Goal: Book appointment/travel/reservation

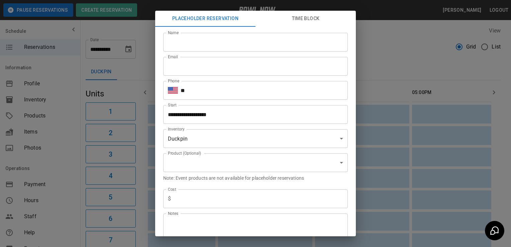
click at [70, 196] on div "**********" at bounding box center [255, 123] width 511 height 247
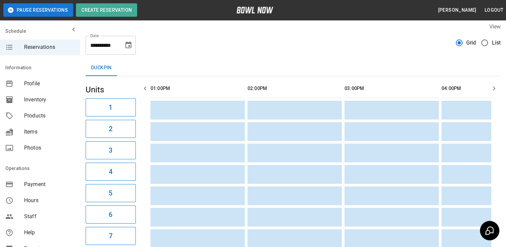
click at [132, 48] on icon "Choose date, selected date is Oct 2, 2025" at bounding box center [128, 45] width 8 height 8
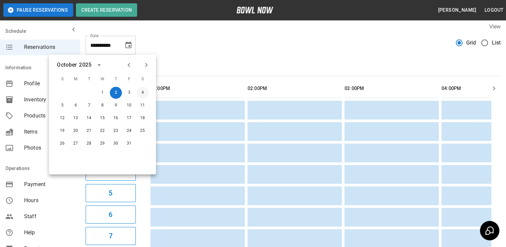
click at [147, 90] on button "4" at bounding box center [142, 93] width 12 height 12
type input "**********"
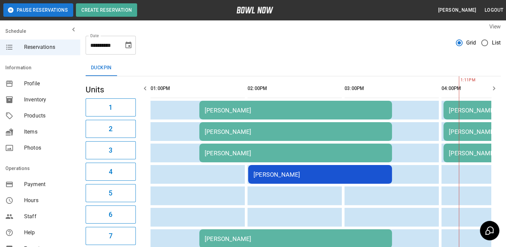
scroll to position [0, 291]
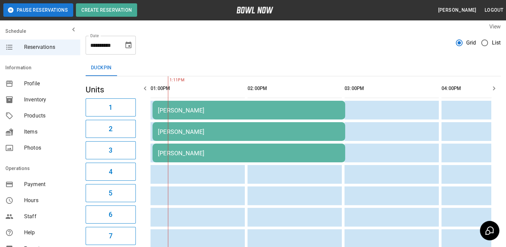
click at [132, 45] on icon "Choose date, selected date is Oct 4, 2025" at bounding box center [128, 45] width 8 height 8
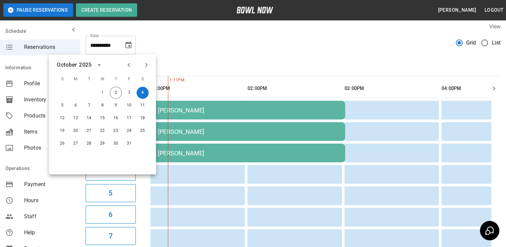
click at [66, 200] on span "Hours" at bounding box center [49, 200] width 51 height 8
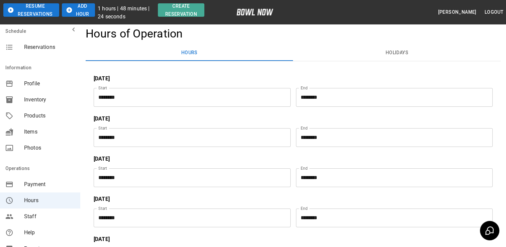
click at [67, 76] on div "Profile" at bounding box center [40, 84] width 80 height 16
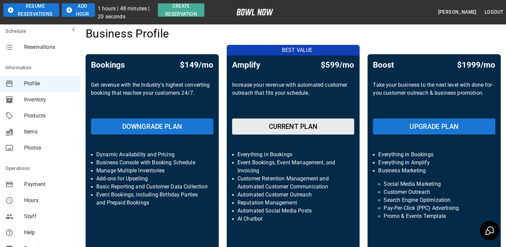
click at [68, 182] on span "Payment" at bounding box center [49, 184] width 51 height 8
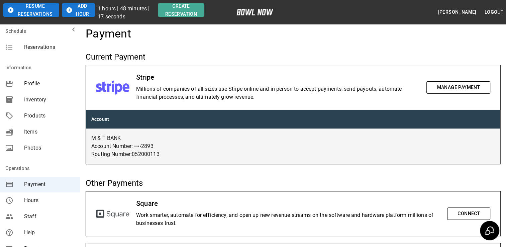
click at [34, 47] on span "Reservations" at bounding box center [49, 47] width 51 height 8
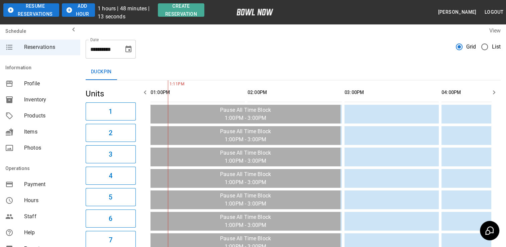
click at [129, 51] on icon "Choose date, selected date is Oct 2, 2025" at bounding box center [128, 48] width 6 height 7
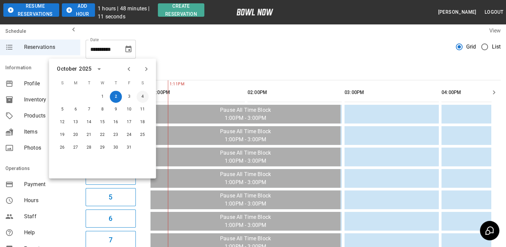
click at [146, 97] on button "4" at bounding box center [142, 97] width 12 height 12
type input "**********"
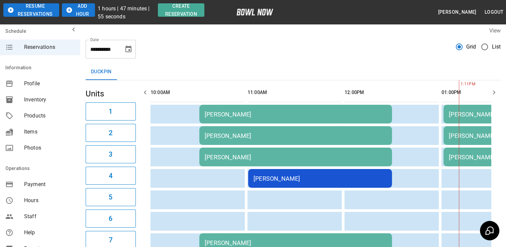
click at [68, 192] on div "Payment" at bounding box center [40, 184] width 80 height 16
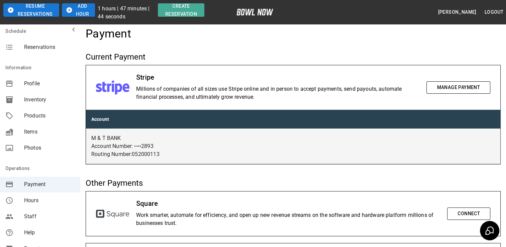
click at [256, 13] on img at bounding box center [254, 12] width 37 height 7
click at [179, 196] on div "Square Work smarter, automate for efficiency, and open up new revenue streams o…" at bounding box center [293, 213] width 414 height 44
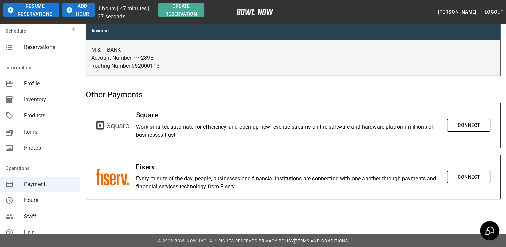
click at [70, 211] on div "Staff" at bounding box center [40, 216] width 80 height 16
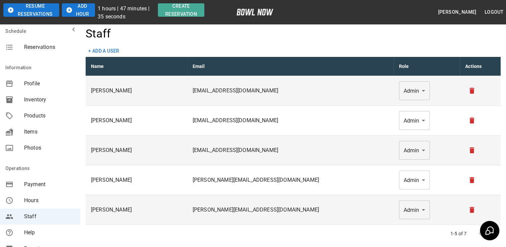
click at [49, 49] on span "Reservations" at bounding box center [49, 47] width 51 height 8
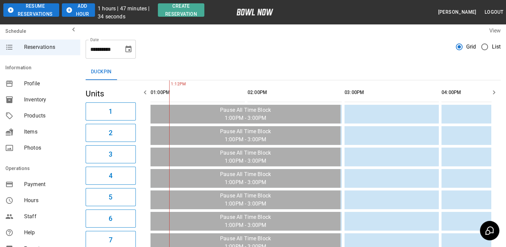
click at [73, 30] on button "mailbox folders" at bounding box center [73, 29] width 13 height 13
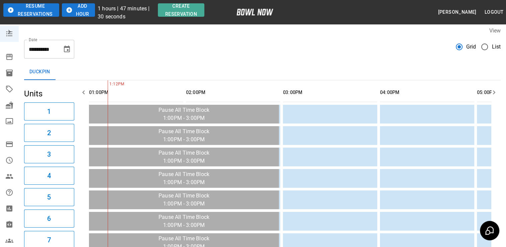
click at [71, 51] on button "Choose date, selected date is Oct 2, 2025" at bounding box center [66, 48] width 13 height 13
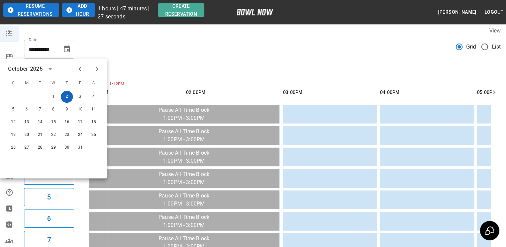
click at [68, 93] on button "2" at bounding box center [67, 97] width 12 height 12
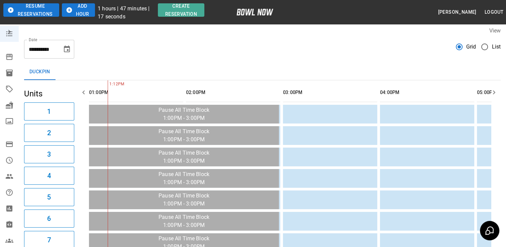
click at [140, 75] on div "Duckpin" at bounding box center [262, 72] width 476 height 16
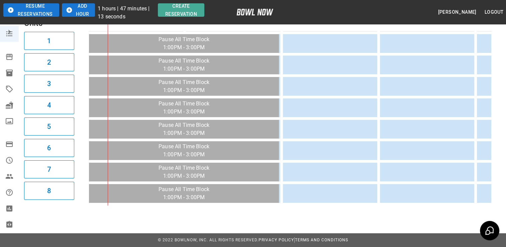
click at [73, 160] on button "7" at bounding box center [49, 169] width 50 height 18
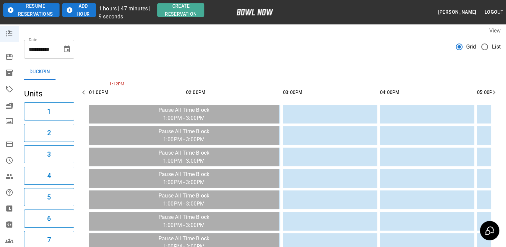
click at [67, 49] on icon "Choose date, selected date is Oct 2, 2025" at bounding box center [67, 49] width 8 height 8
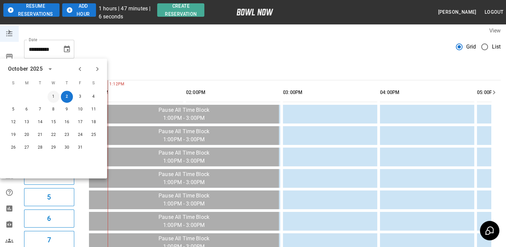
click at [54, 96] on button "1" at bounding box center [53, 97] width 12 height 12
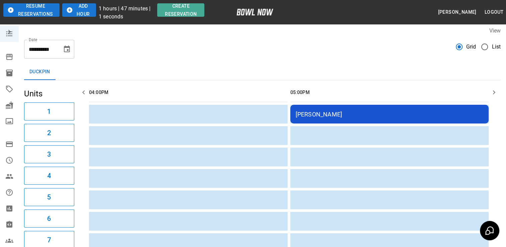
click at [8, 8] on icon "button" at bounding box center [10, 10] width 7 height 7
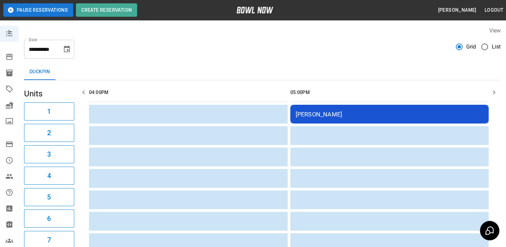
click at [149, 65] on div "Duckpin" at bounding box center [262, 72] width 476 height 16
click at [71, 46] on button "Choose date, selected date is Oct 1, 2025" at bounding box center [66, 48] width 13 height 13
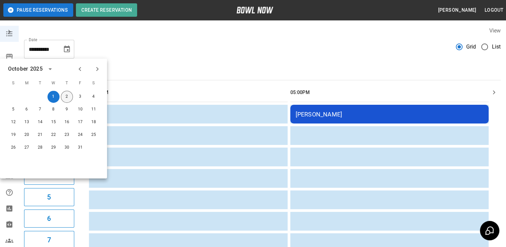
click at [67, 95] on button "2" at bounding box center [67, 97] width 12 height 12
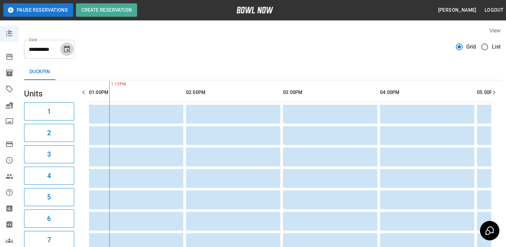
click at [67, 44] on button "Choose date, selected date is Oct 2, 2025" at bounding box center [66, 48] width 13 height 13
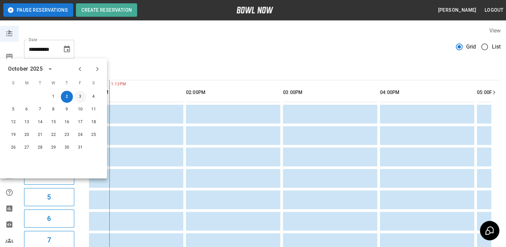
click at [81, 98] on button "3" at bounding box center [80, 97] width 12 height 12
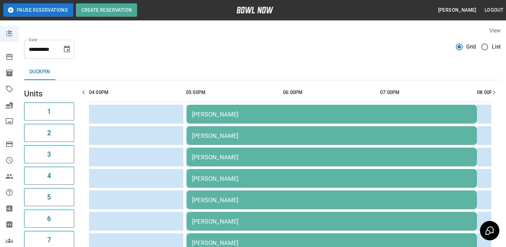
click at [62, 48] on button "Choose date, selected date is Oct 3, 2025" at bounding box center [66, 48] width 13 height 13
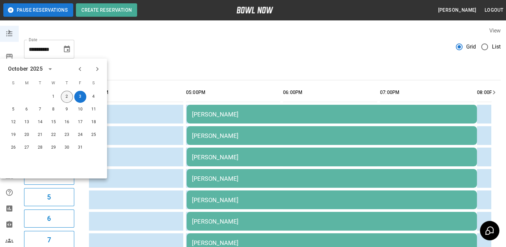
click at [66, 96] on button "2" at bounding box center [67, 97] width 12 height 12
type input "**********"
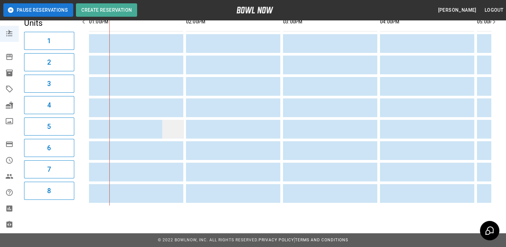
click at [176, 128] on td "sticky table" at bounding box center [173, 129] width 22 height 19
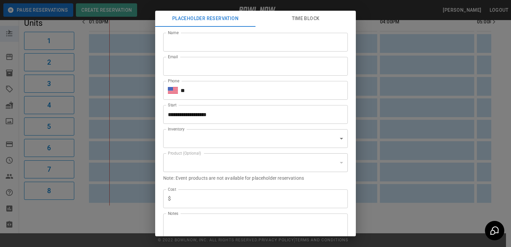
type input "**********"
click at [71, 211] on div "**********" at bounding box center [255, 123] width 511 height 247
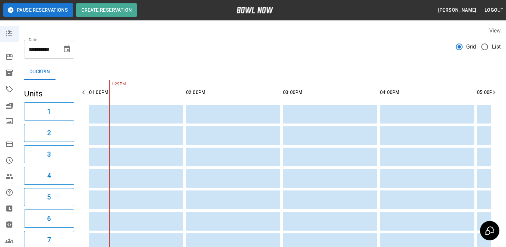
click at [64, 47] on icon "Choose date, selected date is Oct 2, 2025" at bounding box center [67, 48] width 6 height 7
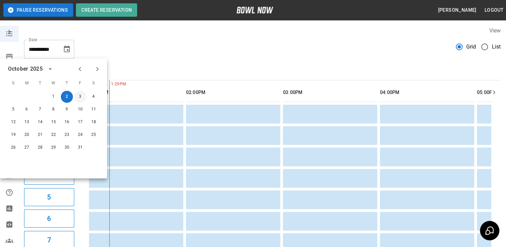
click at [83, 98] on button "3" at bounding box center [80, 97] width 12 height 12
type input "**********"
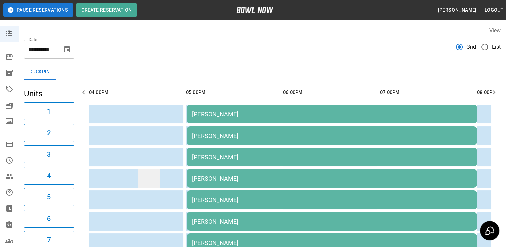
click at [151, 174] on td "sticky table" at bounding box center [149, 178] width 22 height 19
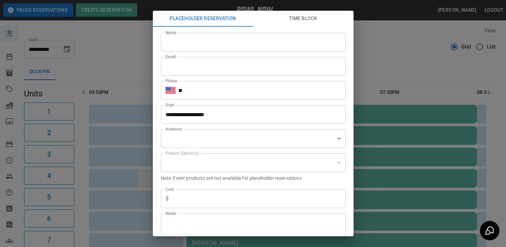
scroll to position [19, 0]
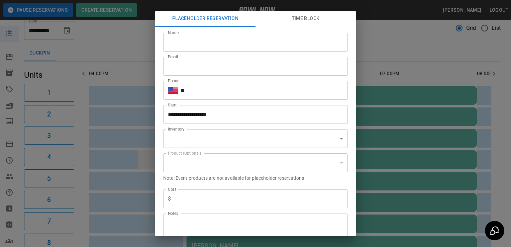
type input "**********"
click at [99, 38] on div "**********" at bounding box center [255, 123] width 511 height 247
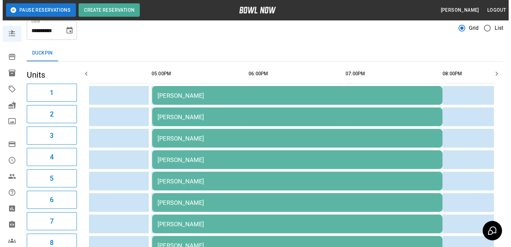
scroll to position [0, 0]
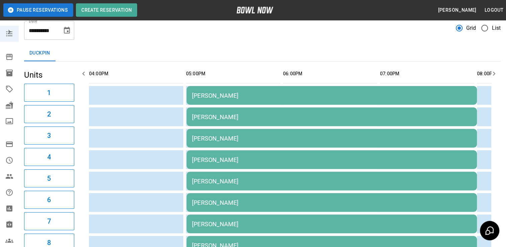
click at [66, 30] on icon "Choose date, selected date is Oct 3, 2025" at bounding box center [67, 30] width 8 height 8
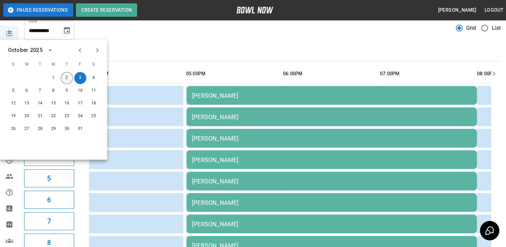
click at [67, 78] on button "2" at bounding box center [67, 78] width 12 height 12
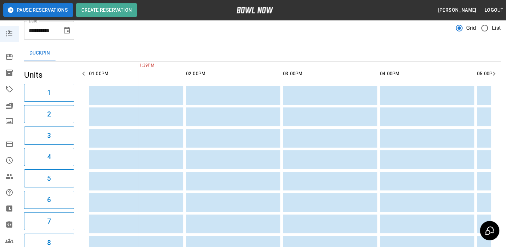
click at [63, 32] on button "Choose date, selected date is Oct 2, 2025" at bounding box center [66, 30] width 13 height 13
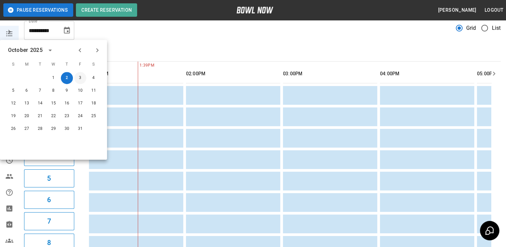
click at [83, 77] on button "3" at bounding box center [80, 78] width 12 height 12
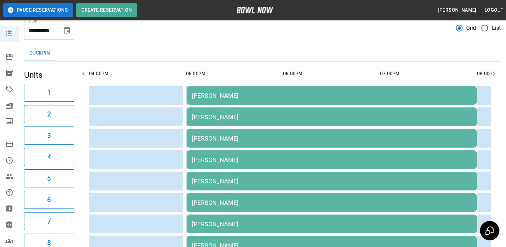
click at [223, 93] on div "[PERSON_NAME]" at bounding box center [331, 95] width 279 height 7
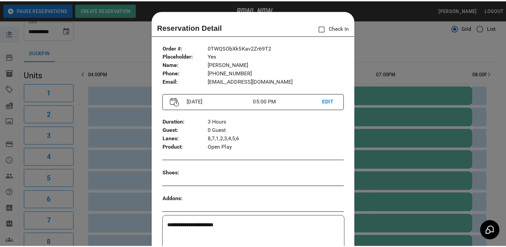
scroll to position [11, 0]
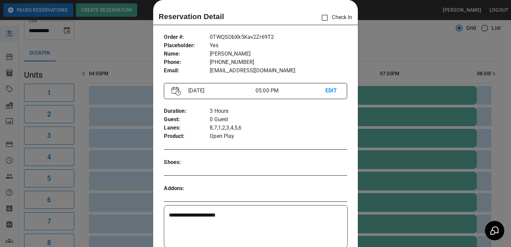
click at [119, 39] on div at bounding box center [255, 123] width 511 height 247
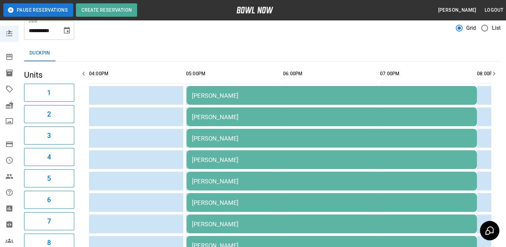
click at [69, 29] on icon "Choose date, selected date is Oct 3, 2025" at bounding box center [67, 30] width 8 height 8
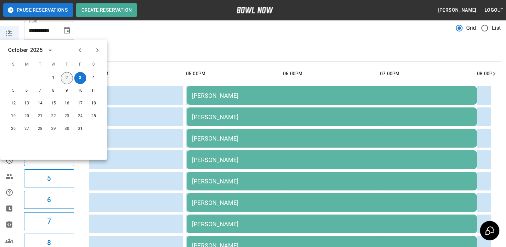
click at [70, 78] on button "2" at bounding box center [67, 78] width 12 height 12
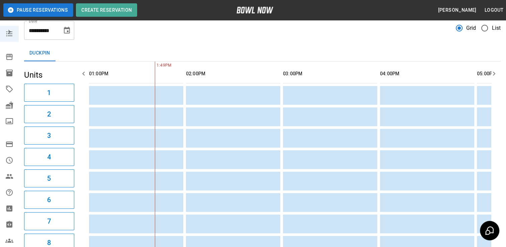
click at [66, 28] on icon "Choose date, selected date is Oct 2, 2025" at bounding box center [67, 30] width 6 height 7
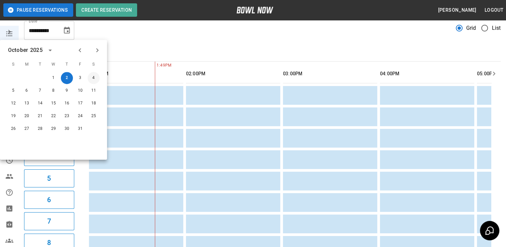
click at [97, 79] on button "4" at bounding box center [94, 78] width 12 height 12
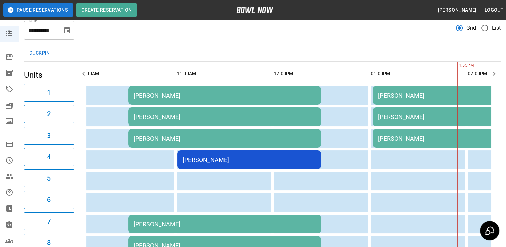
scroll to position [0, 0]
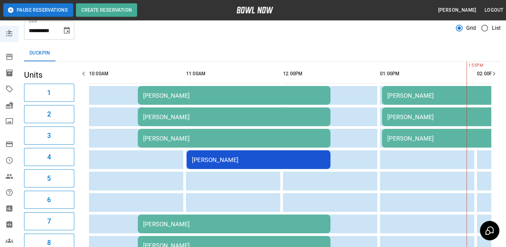
click at [236, 162] on div "[PERSON_NAME]" at bounding box center [258, 159] width 133 height 7
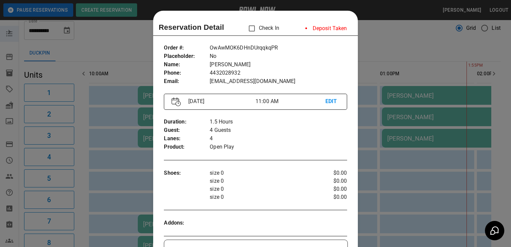
scroll to position [11, 0]
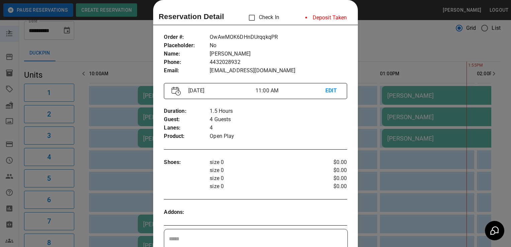
click at [272, 182] on p "size 0" at bounding box center [263, 186] width 107 height 8
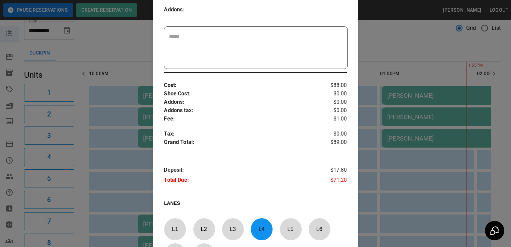
scroll to position [215, 0]
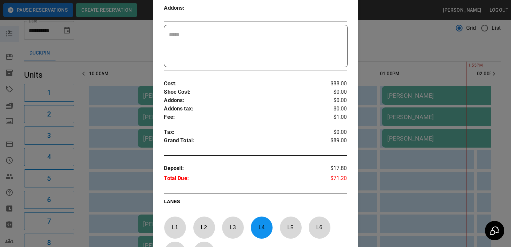
click at [288, 97] on p "Addons :" at bounding box center [240, 100] width 152 height 8
click at [288, 140] on p "Grand Total :" at bounding box center [240, 141] width 152 height 10
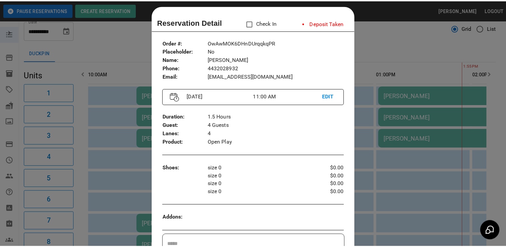
scroll to position [0, 0]
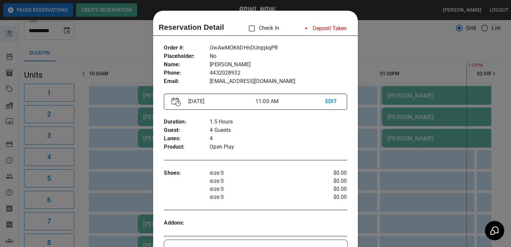
click at [122, 46] on div at bounding box center [255, 123] width 511 height 247
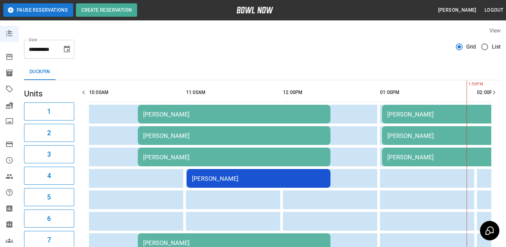
click at [166, 114] on div "[PERSON_NAME]" at bounding box center [234, 114] width 182 height 7
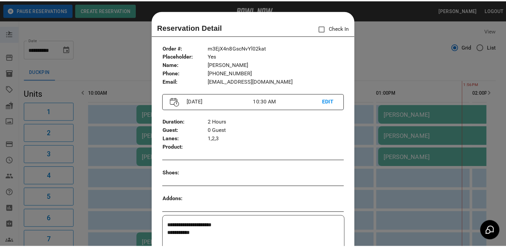
scroll to position [11, 0]
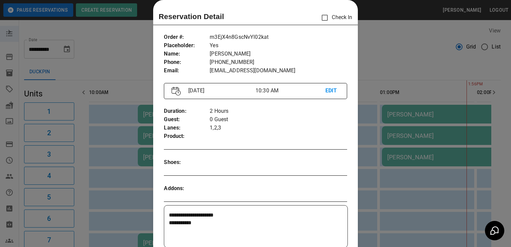
click at [100, 48] on div at bounding box center [255, 123] width 511 height 247
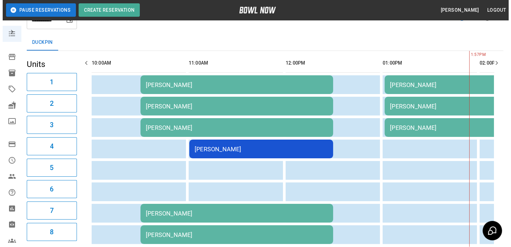
scroll to position [75, 0]
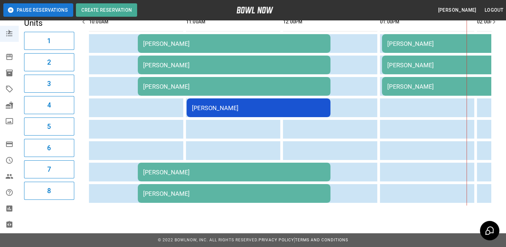
click at [171, 168] on div "[PERSON_NAME]" at bounding box center [234, 171] width 182 height 7
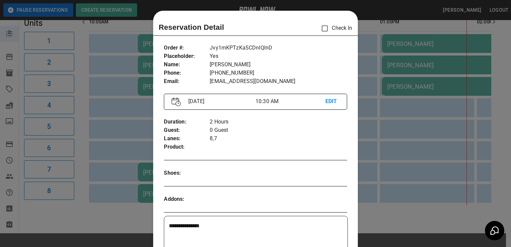
scroll to position [11, 0]
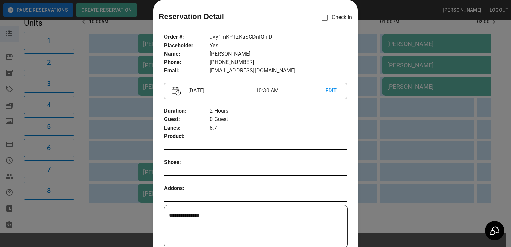
click at [275, 185] on div at bounding box center [263, 188] width 107 height 8
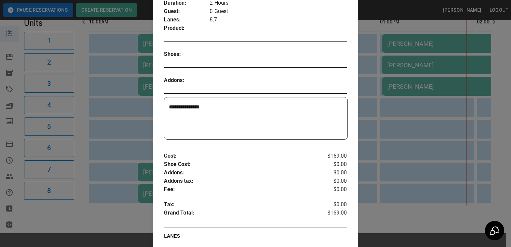
scroll to position [121, 0]
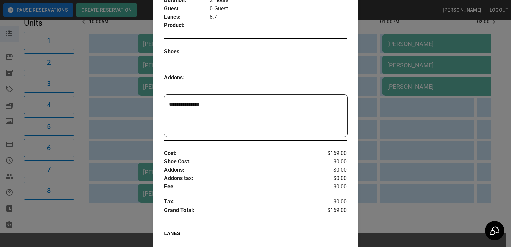
click at [76, 208] on div at bounding box center [255, 123] width 511 height 247
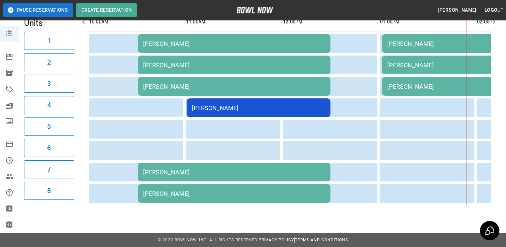
click at [401, 41] on div "[PERSON_NAME]" at bounding box center [478, 43] width 182 height 7
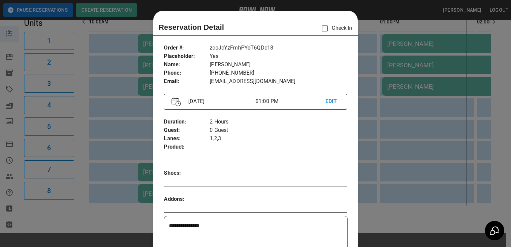
scroll to position [11, 0]
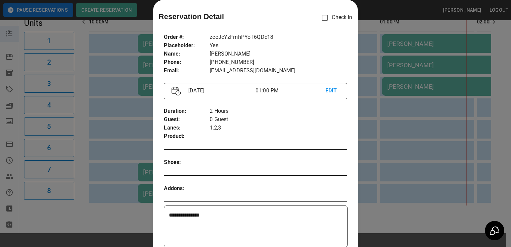
click at [293, 179] on div "Addons :" at bounding box center [255, 188] width 183 height 19
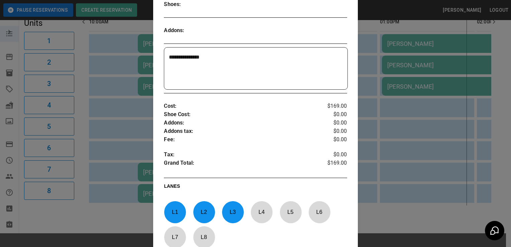
scroll to position [172, 0]
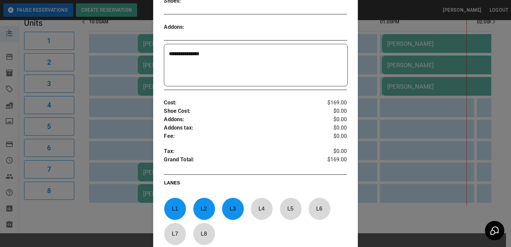
click at [278, 85] on div "**********" at bounding box center [255, 65] width 183 height 42
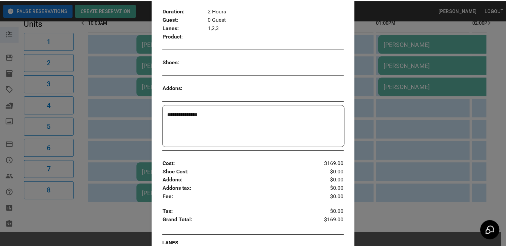
scroll to position [0, 0]
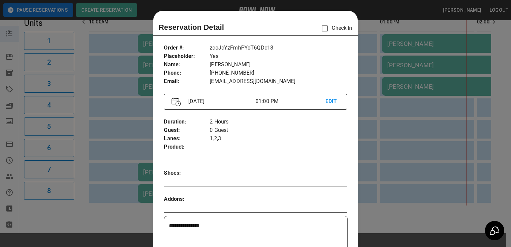
click at [69, 213] on div at bounding box center [255, 123] width 511 height 247
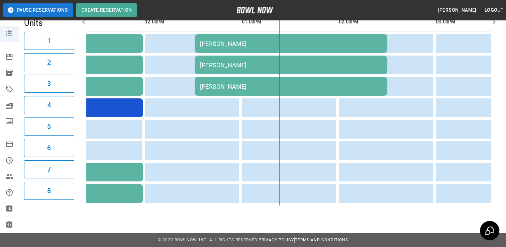
scroll to position [0, 217]
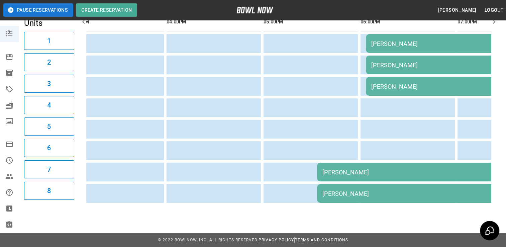
click at [341, 168] on div "[PERSON_NAME]" at bounding box center [413, 171] width 182 height 7
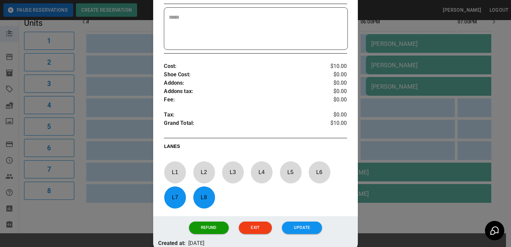
click at [309, 79] on p "Addons :" at bounding box center [240, 83] width 152 height 8
click at [304, 121] on p "Grand Total :" at bounding box center [240, 124] width 152 height 10
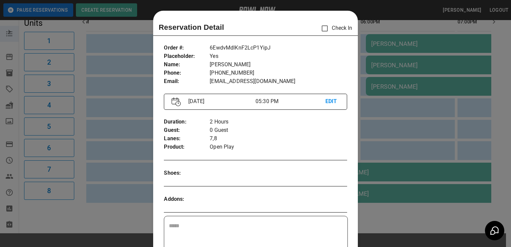
click at [70, 210] on div at bounding box center [255, 123] width 511 height 247
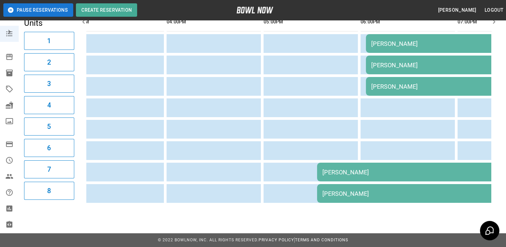
click at [388, 40] on div "[PERSON_NAME]" at bounding box center [437, 43] width 133 height 7
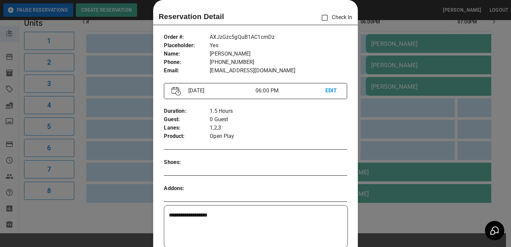
click at [123, 213] on div at bounding box center [255, 123] width 511 height 247
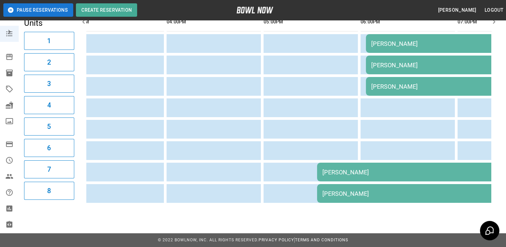
click at [342, 168] on div "[PERSON_NAME]" at bounding box center [413, 171] width 182 height 7
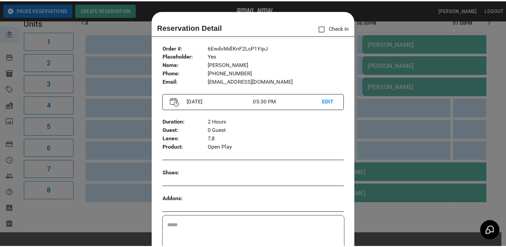
scroll to position [11, 0]
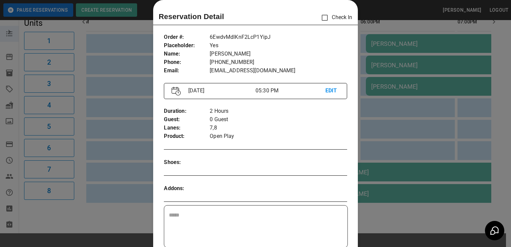
click at [77, 205] on div at bounding box center [255, 123] width 511 height 247
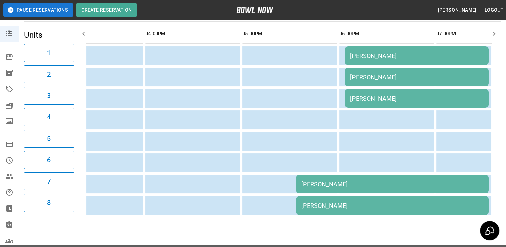
scroll to position [0, 0]
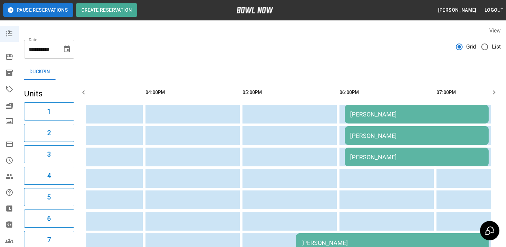
click at [66, 48] on icon "Choose date, selected date is Oct 4, 2025" at bounding box center [67, 49] width 8 height 8
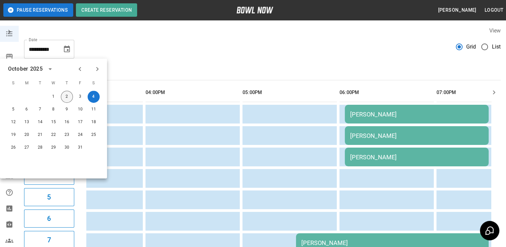
click at [65, 96] on button "2" at bounding box center [67, 97] width 12 height 12
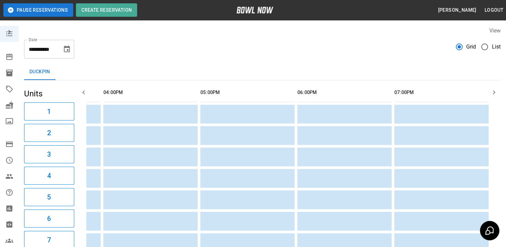
scroll to position [0, 97]
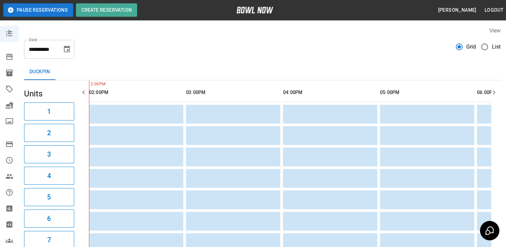
click at [71, 53] on button "Choose date, selected date is Oct 2, 2025" at bounding box center [66, 48] width 13 height 13
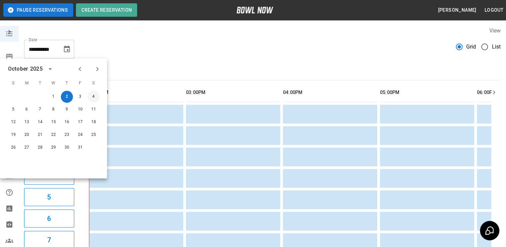
click at [98, 98] on button "4" at bounding box center [94, 97] width 12 height 12
type input "**********"
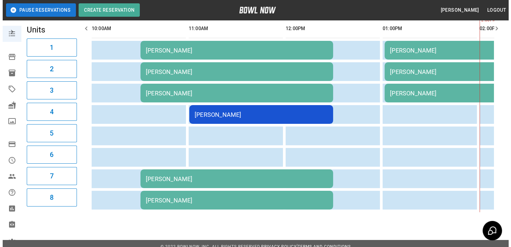
scroll to position [75, 0]
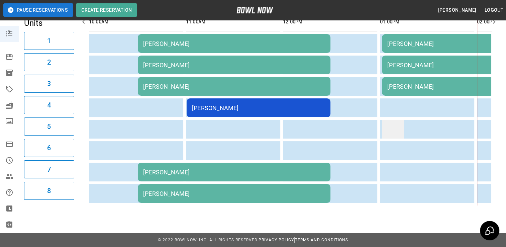
click at [399, 127] on td "sticky table" at bounding box center [393, 129] width 22 height 19
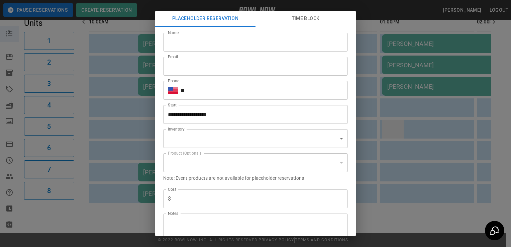
scroll to position [0, 117]
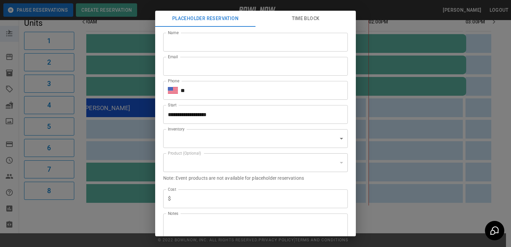
type input "**********"
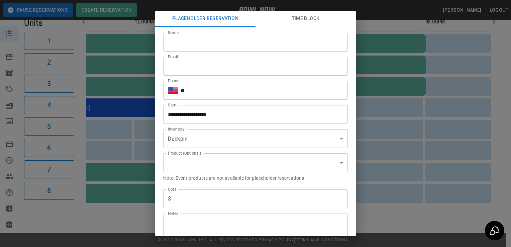
scroll to position [0, 155]
click at [64, 207] on div "**********" at bounding box center [255, 123] width 511 height 247
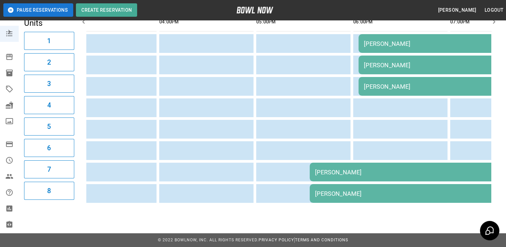
click at [66, 212] on main "**********" at bounding box center [262, 71] width 487 height 284
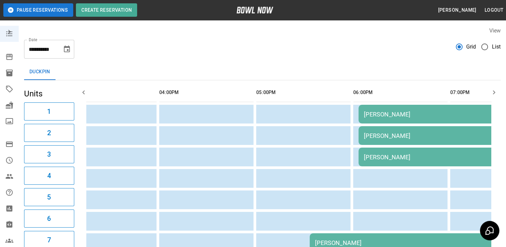
click at [63, 48] on icon "Choose date, selected date is Oct 4, 2025" at bounding box center [67, 49] width 8 height 8
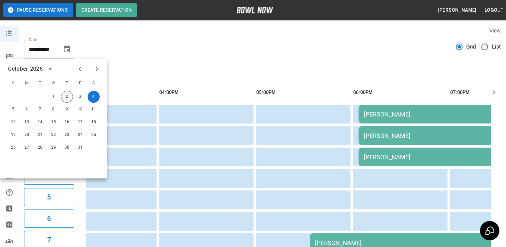
click at [67, 96] on button "2" at bounding box center [67, 97] width 12 height 12
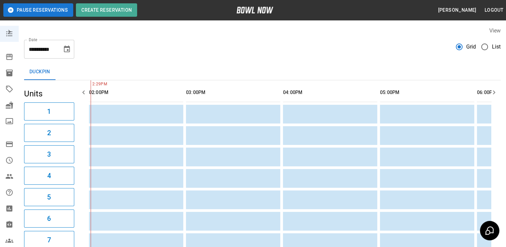
click at [68, 52] on icon "Choose date, selected date is Oct 2, 2025" at bounding box center [67, 48] width 6 height 7
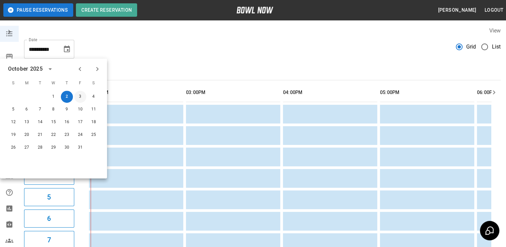
click at [83, 96] on button "3" at bounding box center [80, 97] width 12 height 12
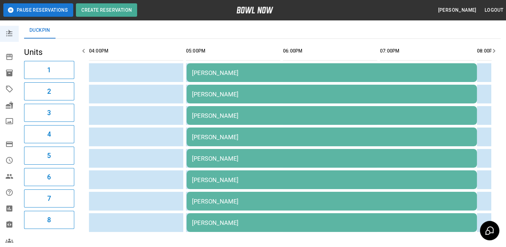
scroll to position [0, 0]
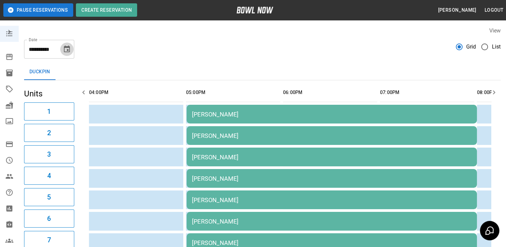
click at [65, 46] on icon "Choose date, selected date is Oct 3, 2025" at bounding box center [67, 48] width 6 height 7
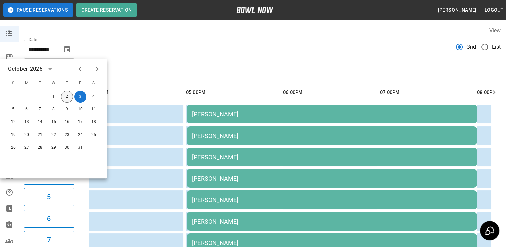
click at [67, 96] on button "2" at bounding box center [67, 97] width 12 height 12
type input "**********"
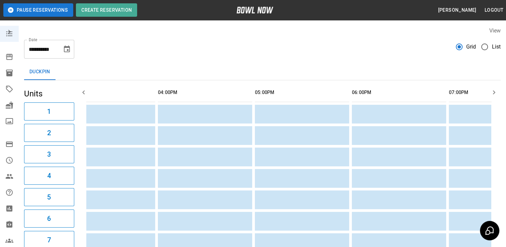
scroll to position [0, 251]
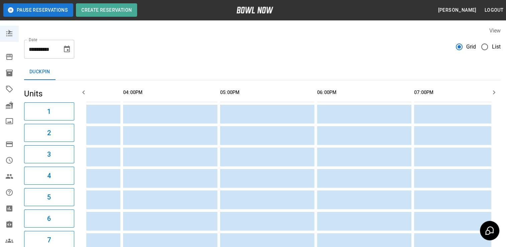
click at [67, 45] on icon "Choose date, selected date is Oct 2, 2025" at bounding box center [67, 49] width 8 height 8
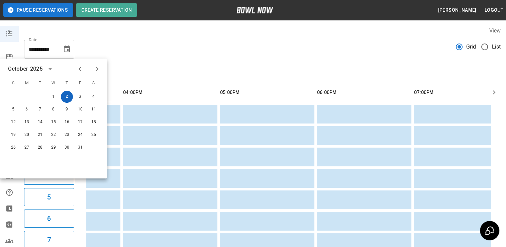
click at [71, 96] on button "2" at bounding box center [67, 97] width 12 height 12
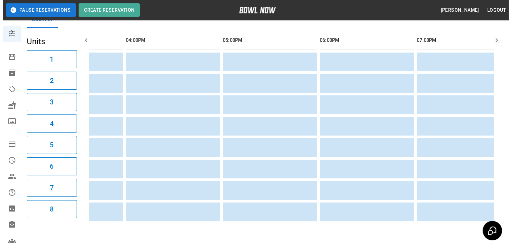
scroll to position [40, 0]
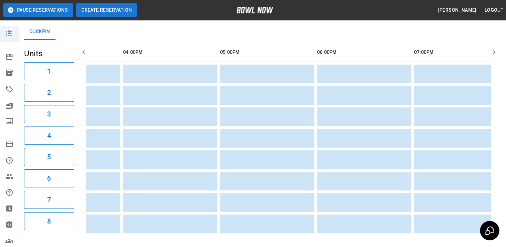
click at [118, 11] on button "Create Reservation" at bounding box center [106, 9] width 61 height 13
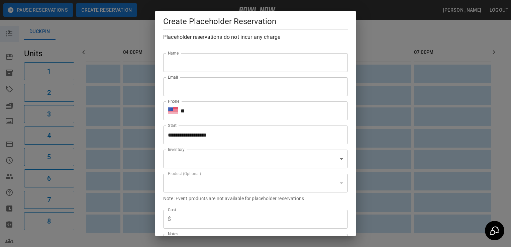
type input "**********"
click at [175, 64] on input "Name" at bounding box center [255, 62] width 185 height 19
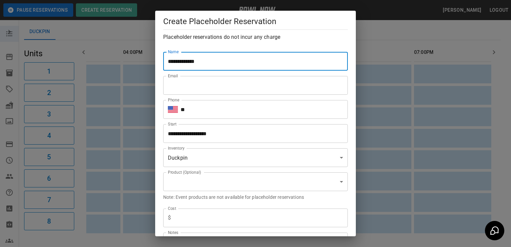
scroll to position [1, 0]
type input "**********"
click at [163, 88] on input "Email" at bounding box center [255, 85] width 185 height 19
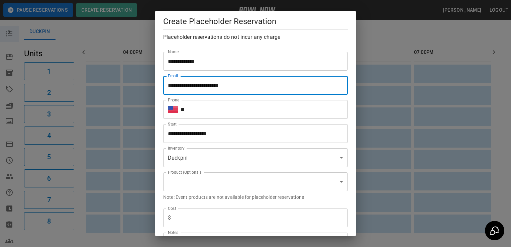
type input "**********"
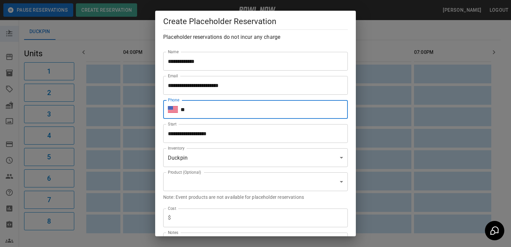
click at [191, 111] on input "**" at bounding box center [263, 109] width 167 height 19
type input "**********"
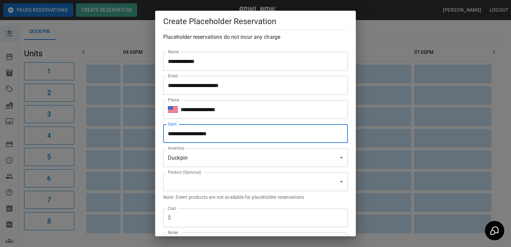
click at [223, 132] on input "**********" at bounding box center [253, 133] width 180 height 19
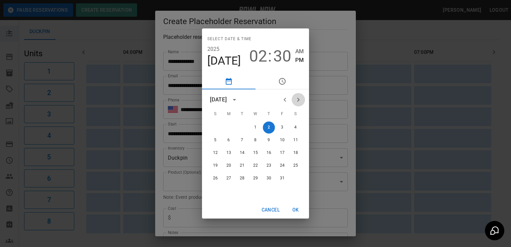
click at [298, 100] on icon "Next month" at bounding box center [298, 100] width 2 height 4
click at [213, 189] on button "30" at bounding box center [215, 191] width 12 height 12
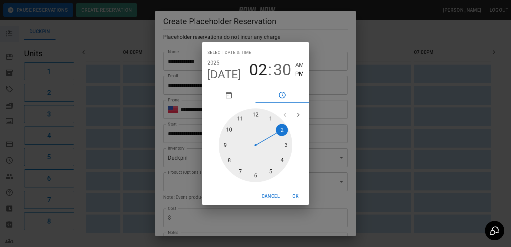
click at [269, 118] on div at bounding box center [256, 145] width 74 height 74
click at [256, 115] on div at bounding box center [256, 145] width 74 height 74
type input "**********"
click at [296, 196] on button "OK" at bounding box center [295, 196] width 21 height 12
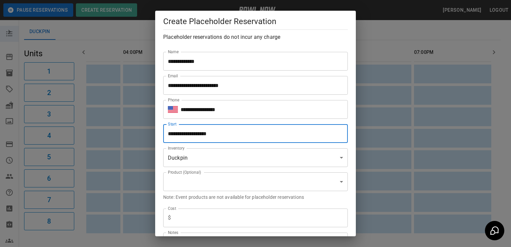
click at [181, 217] on input "text" at bounding box center [260, 217] width 174 height 19
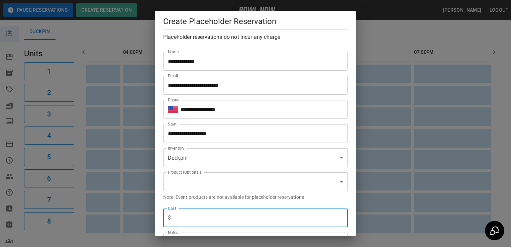
click at [181, 217] on input "text" at bounding box center [260, 217] width 174 height 19
type input "**"
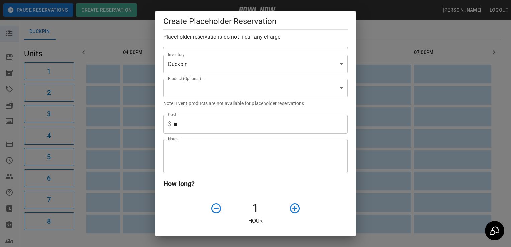
scroll to position [108, 0]
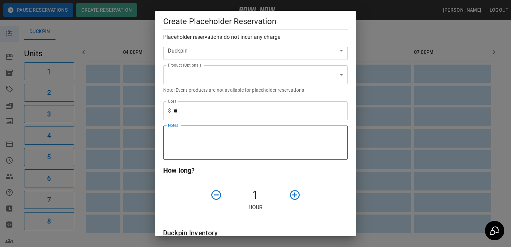
click at [169, 135] on textarea "Notes" at bounding box center [255, 142] width 175 height 23
type textarea "*"
type textarea "**********"
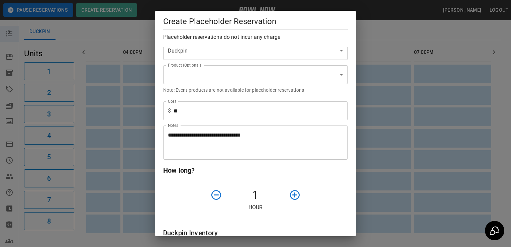
click at [252, 208] on p "Hour" at bounding box center [255, 207] width 185 height 8
click at [290, 197] on icon "button" at bounding box center [295, 195] width 12 height 12
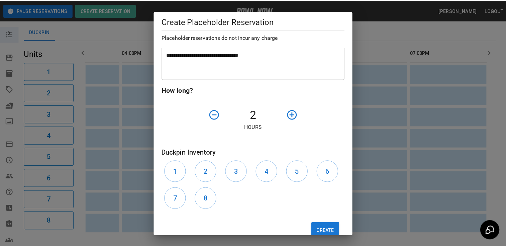
scroll to position [204, 0]
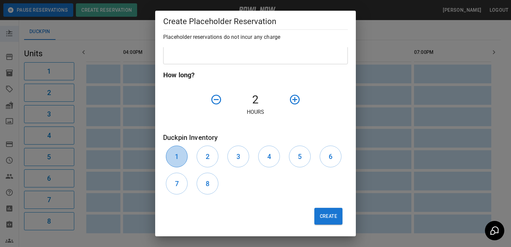
click at [177, 157] on h6 "1" at bounding box center [177, 156] width 4 height 11
click at [208, 155] on h6 "2" at bounding box center [208, 156] width 4 height 11
click at [236, 158] on h6 "3" at bounding box center [238, 156] width 4 height 11
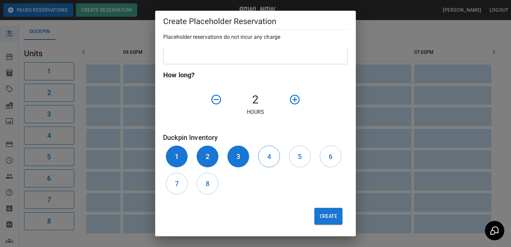
click at [267, 157] on h6 "4" at bounding box center [269, 156] width 4 height 11
click at [298, 156] on h6 "5" at bounding box center [300, 156] width 4 height 11
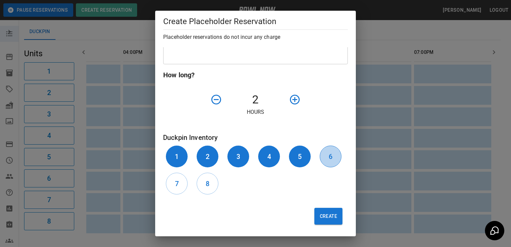
click at [328, 157] on button "6" at bounding box center [331, 156] width 22 height 22
click at [208, 191] on button "8" at bounding box center [208, 183] width 22 height 22
click at [178, 181] on h6 "7" at bounding box center [177, 183] width 4 height 11
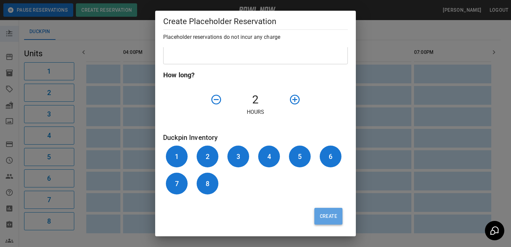
click at [320, 217] on button "Create" at bounding box center [328, 216] width 28 height 17
type input "**"
type input "**********"
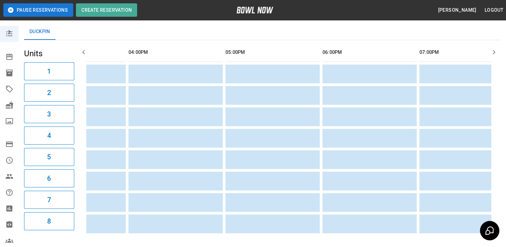
scroll to position [0, 0]
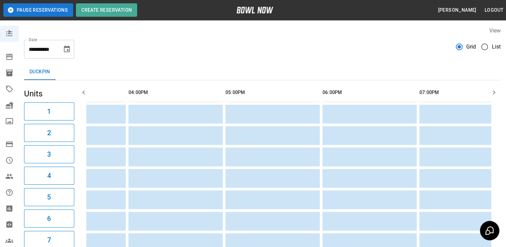
click at [67, 53] on icon "Choose date, selected date is Oct 2, 2025" at bounding box center [67, 49] width 8 height 8
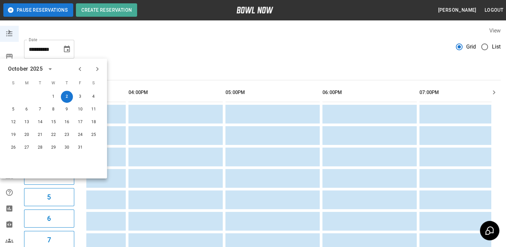
click at [97, 68] on icon "Next month" at bounding box center [97, 69] width 2 height 4
click at [15, 159] on button "30" at bounding box center [13, 160] width 12 height 12
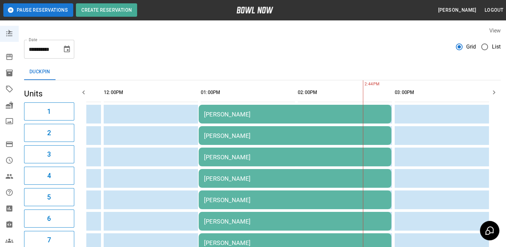
scroll to position [1, 0]
click at [66, 49] on icon "Choose date, selected date is Nov 30, 2025" at bounding box center [67, 49] width 8 height 8
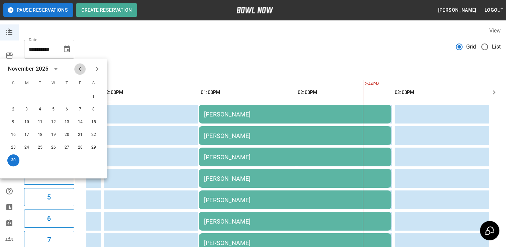
click at [78, 67] on icon "Previous month" at bounding box center [80, 69] width 8 height 8
click at [66, 96] on button "2" at bounding box center [67, 97] width 12 height 12
type input "**********"
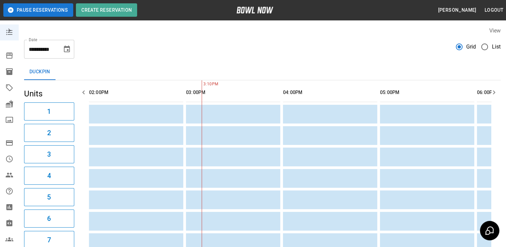
scroll to position [0, 194]
